Goal: Check status: Check status

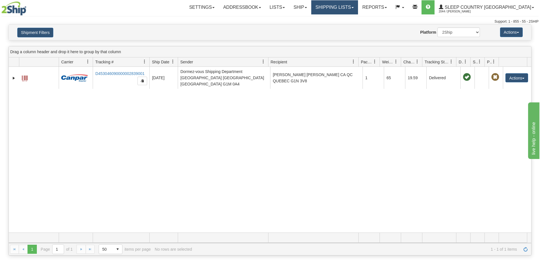
click at [358, 6] on link "Shipping lists" at bounding box center [334, 7] width 47 height 14
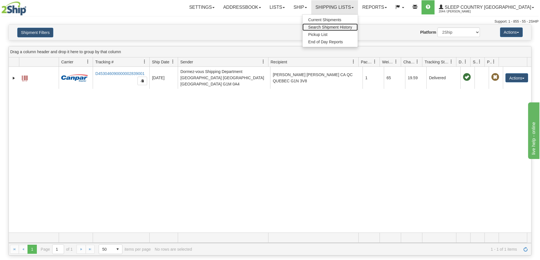
click at [352, 26] on span "Search Shipment History" at bounding box center [330, 27] width 44 height 5
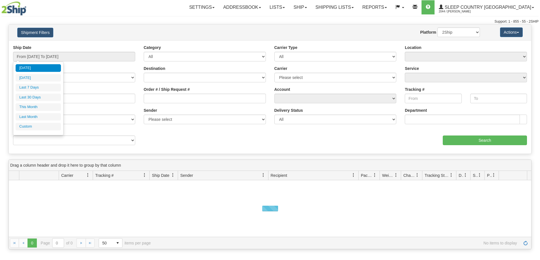
click at [41, 57] on input "From [DATE] To [DATE]" at bounding box center [74, 57] width 122 height 10
click at [33, 97] on li "Last 30 Days" at bounding box center [38, 98] width 45 height 8
type input "From [DATE] To [DATE]"
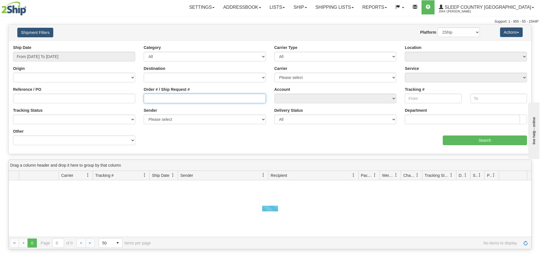
click at [150, 98] on input "Order # / Ship Request #" at bounding box center [205, 99] width 122 height 10
paste input "9000H952756"
type input "9000H952756"
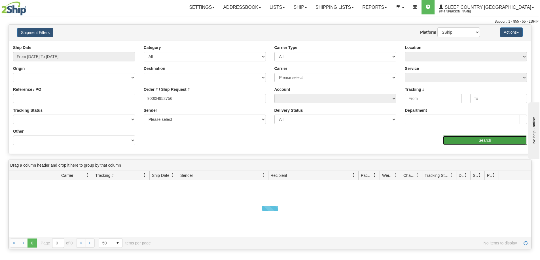
click at [473, 139] on input "Search" at bounding box center [485, 141] width 84 height 10
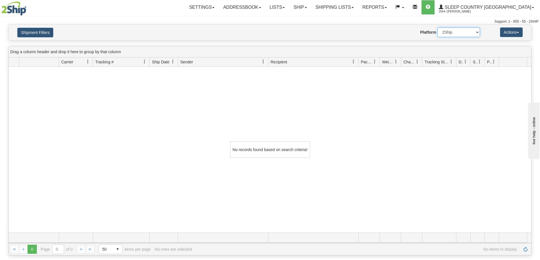
click at [451, 31] on select "2Ship Imported" at bounding box center [458, 32] width 43 height 10
select select "1"
click at [437, 27] on select "2Ship Imported" at bounding box center [458, 32] width 43 height 10
